Goal: Task Accomplishment & Management: Complete application form

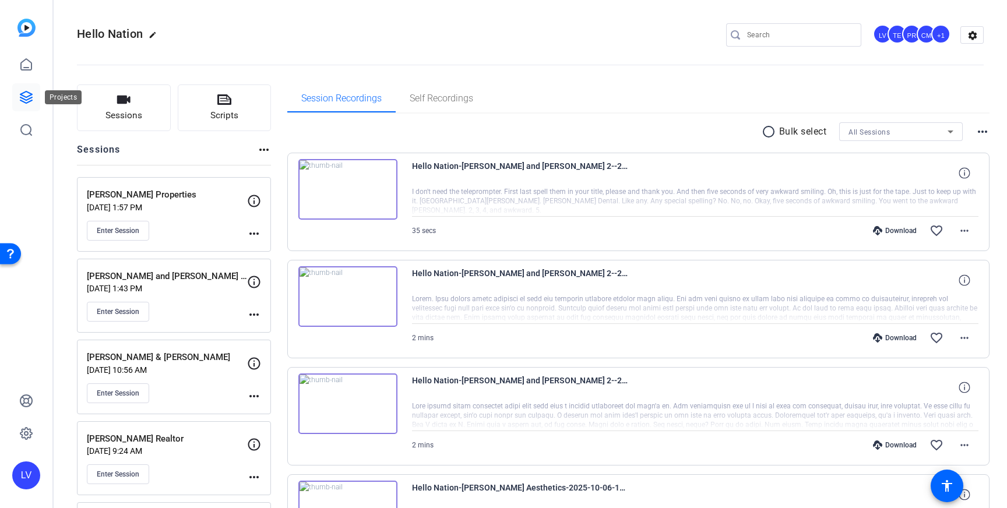
click at [22, 96] on icon at bounding box center [26, 98] width 12 height 12
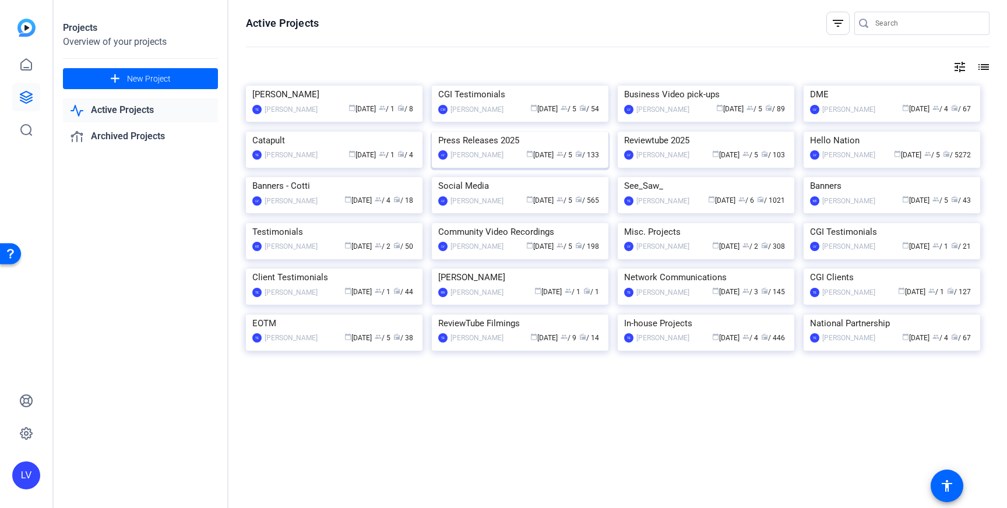
click at [538, 132] on img at bounding box center [520, 132] width 177 height 0
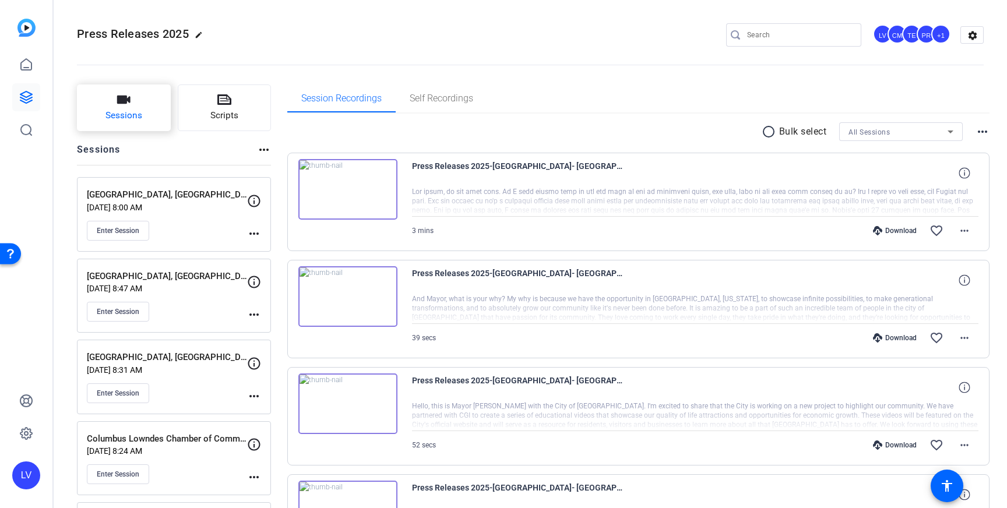
click at [112, 107] on button "Sessions" at bounding box center [124, 108] width 94 height 47
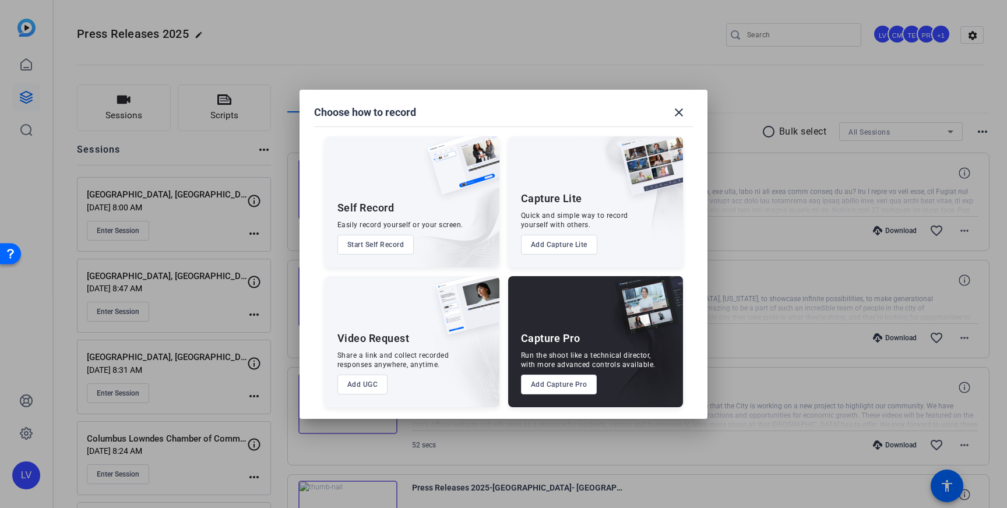
click at [563, 385] on button "Add Capture Pro" at bounding box center [559, 385] width 76 height 20
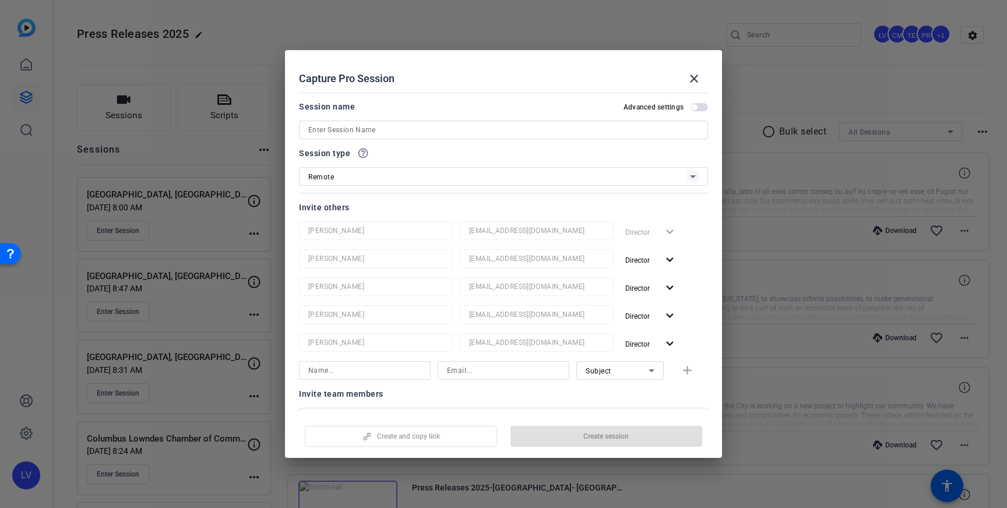
click at [512, 130] on input at bounding box center [503, 130] width 391 height 14
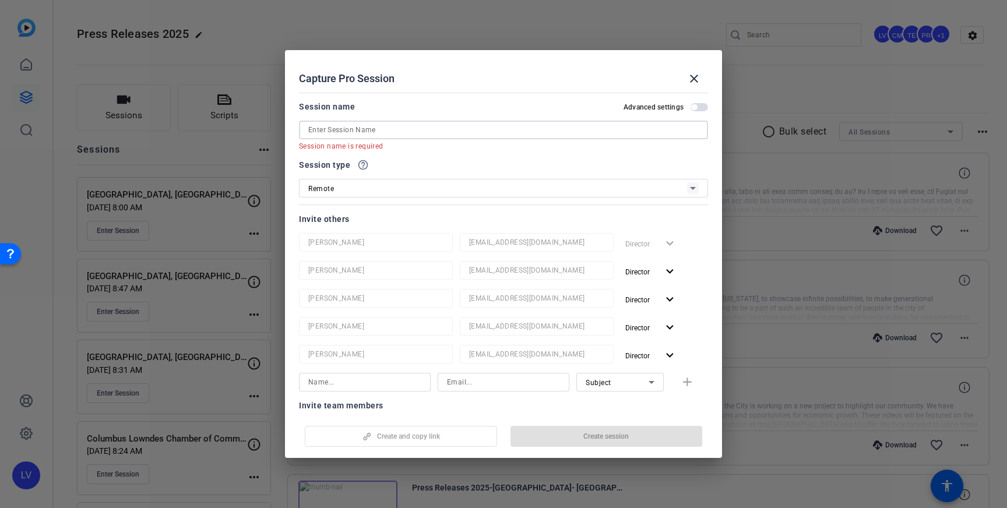
paste input "[GEOGRAPHIC_DATA]"
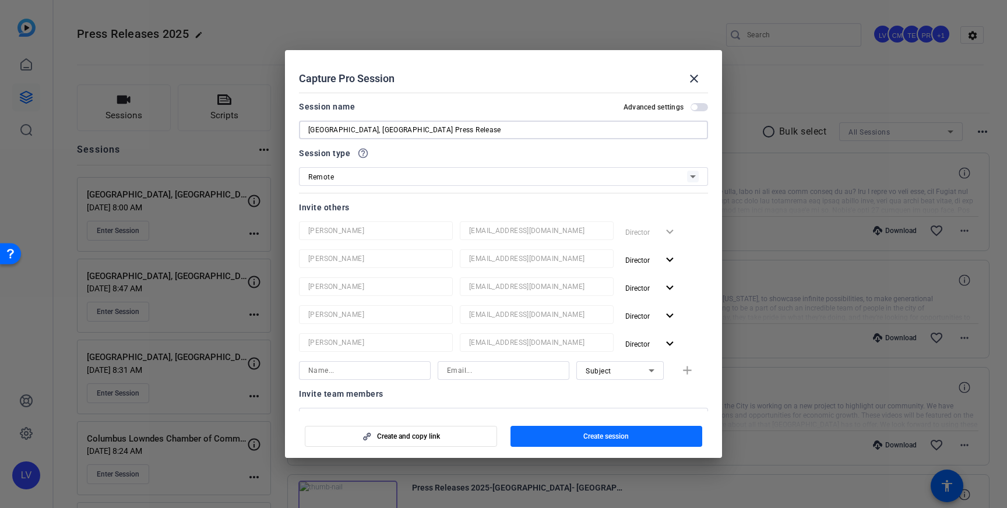
type input "[GEOGRAPHIC_DATA], [GEOGRAPHIC_DATA] Press Release"
click at [614, 437] on span "Create session" at bounding box center [606, 436] width 45 height 9
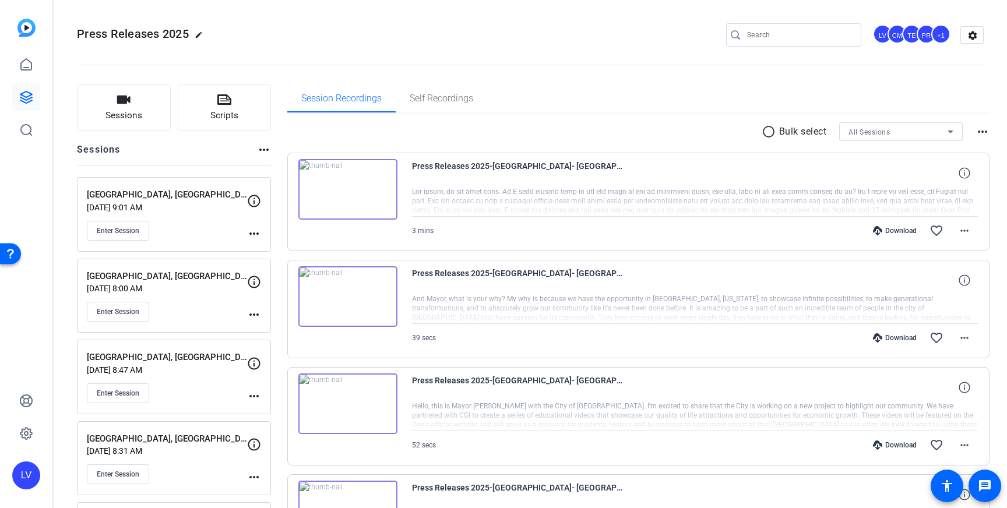
click at [252, 229] on mat-icon "more_horiz" at bounding box center [254, 234] width 14 height 14
click at [272, 247] on span "Edit Session" at bounding box center [283, 251] width 53 height 14
click at [255, 230] on mat-icon "more_horiz" at bounding box center [254, 234] width 14 height 14
click at [264, 247] on span "Edit Session" at bounding box center [283, 251] width 53 height 14
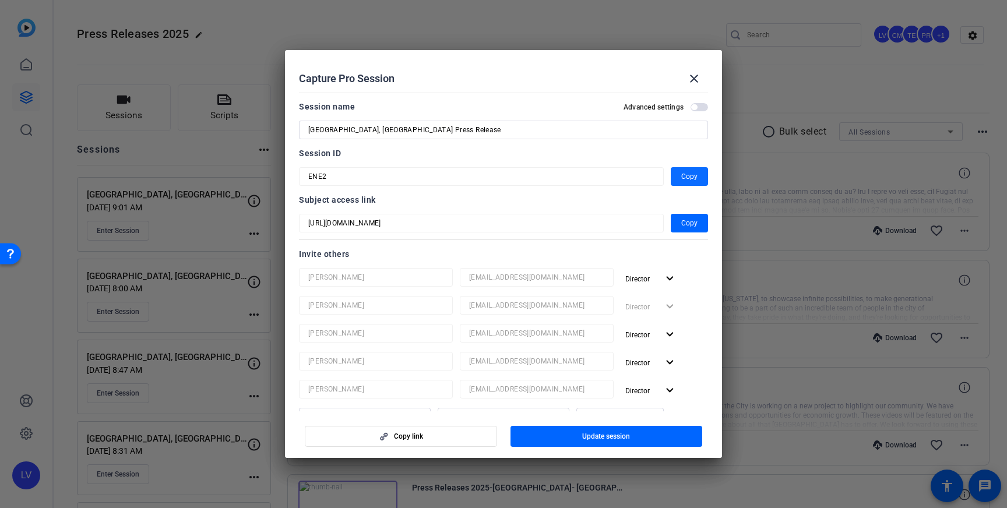
click at [691, 180] on span "Copy" at bounding box center [690, 177] width 16 height 14
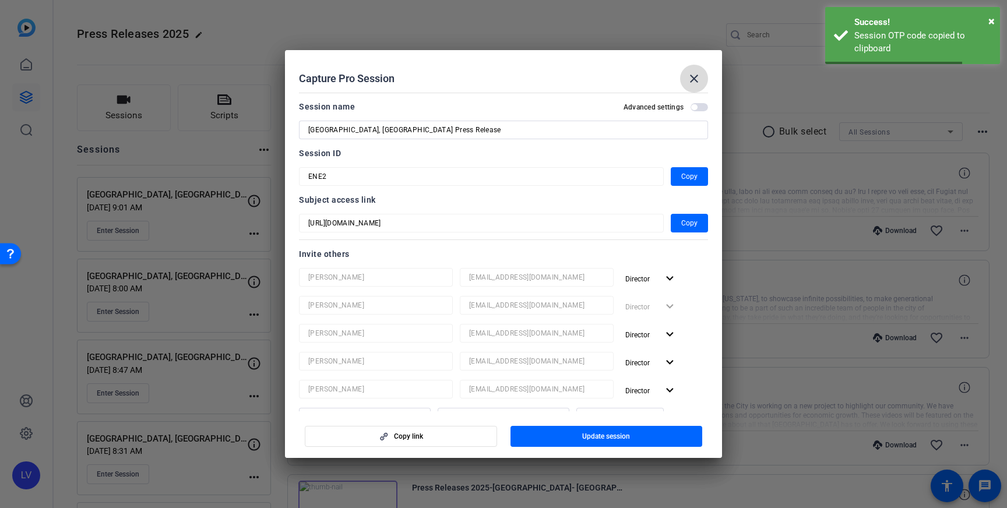
click at [695, 80] on mat-icon "close" at bounding box center [694, 79] width 14 height 14
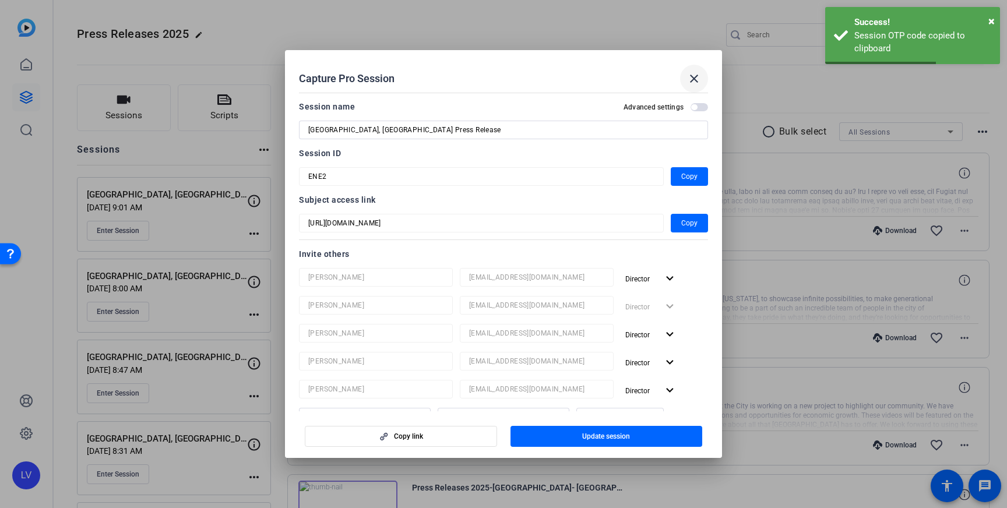
click at [693, 80] on mat-icon "close" at bounding box center [694, 79] width 14 height 14
